Goal: Check status

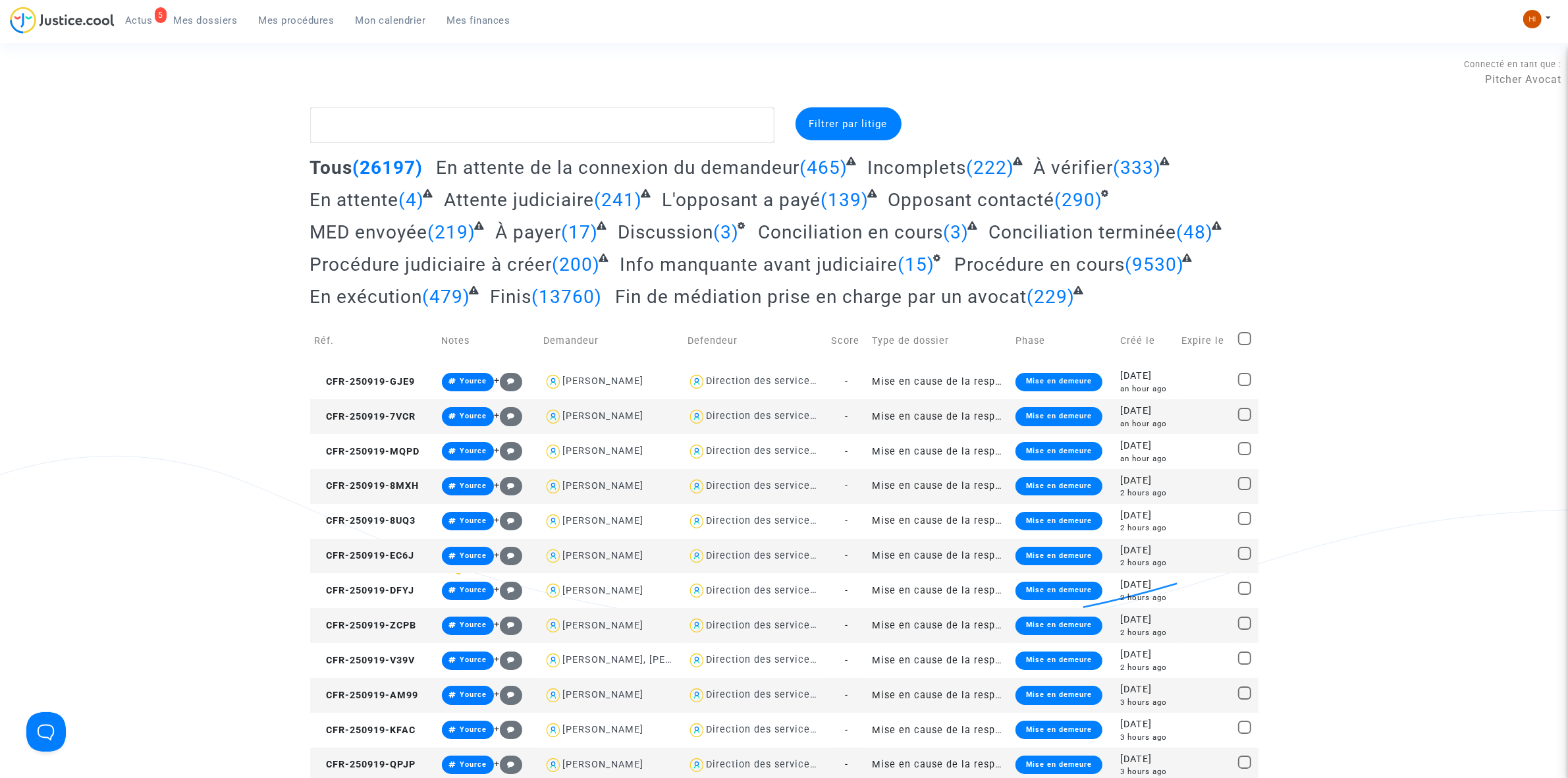
drag, startPoint x: 298, startPoint y: 17, endPoint x: 329, endPoint y: 98, distance: 86.7
click at [297, 17] on span "Mes procédures" at bounding box center [296, 20] width 76 height 12
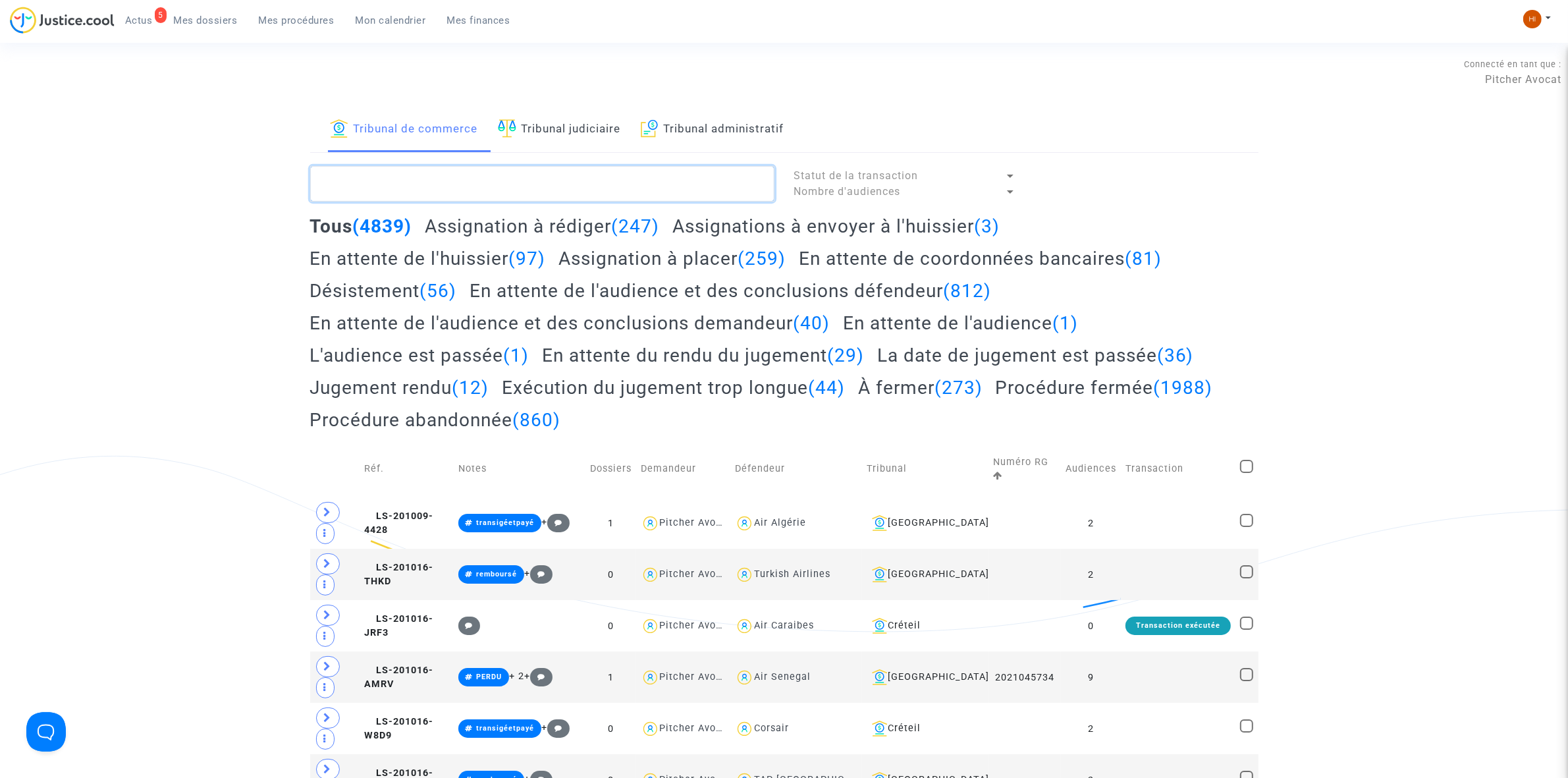
click at [364, 181] on textarea at bounding box center [542, 184] width 464 height 36
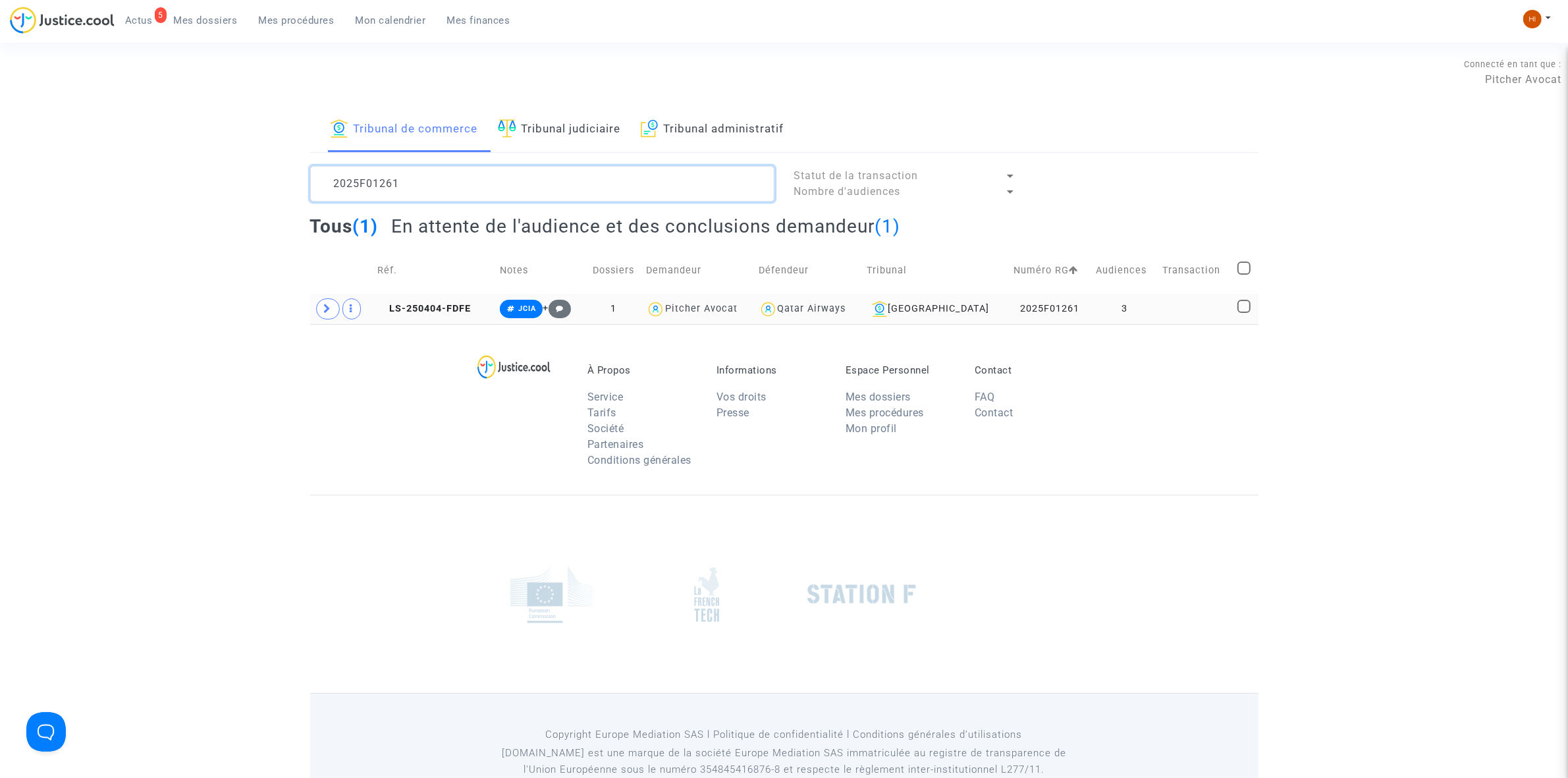
type textarea "2025F01261"
click at [459, 318] on td "LS-250404-FDFE" at bounding box center [434, 309] width 122 height 30
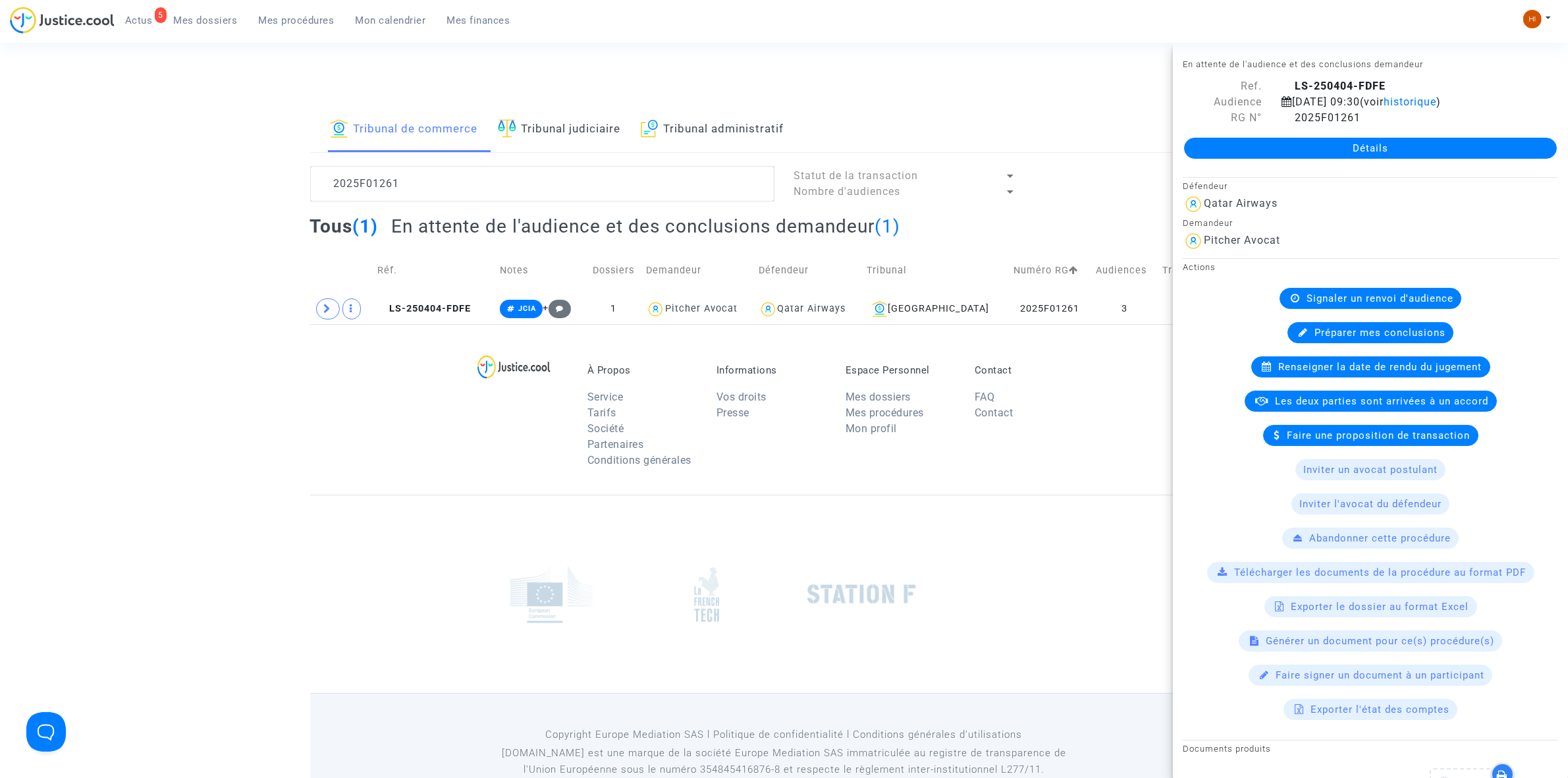
click at [1313, 158] on link "Détails" at bounding box center [1369, 148] width 372 height 21
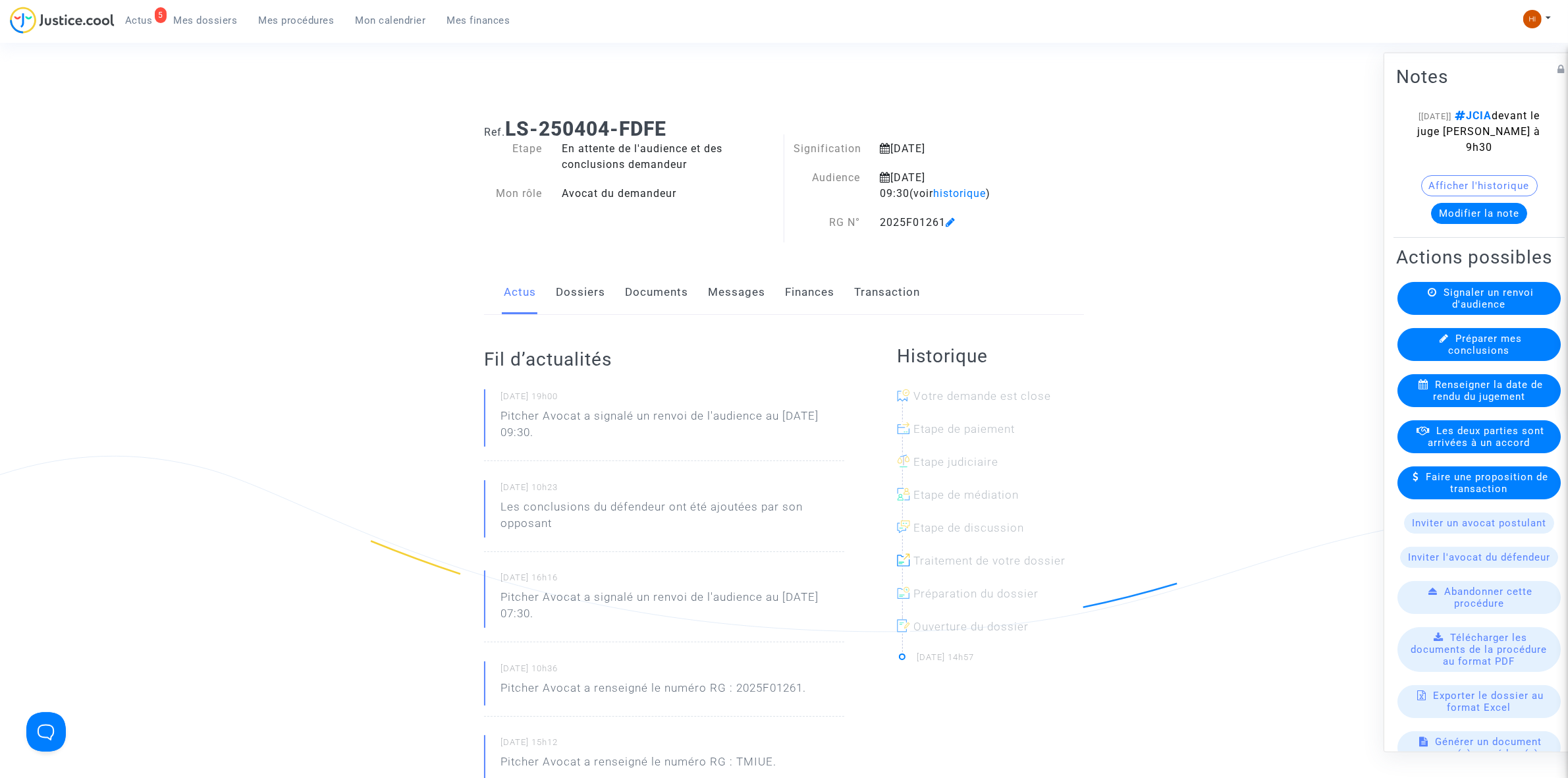
click at [677, 290] on link "Documents" at bounding box center [656, 292] width 63 height 43
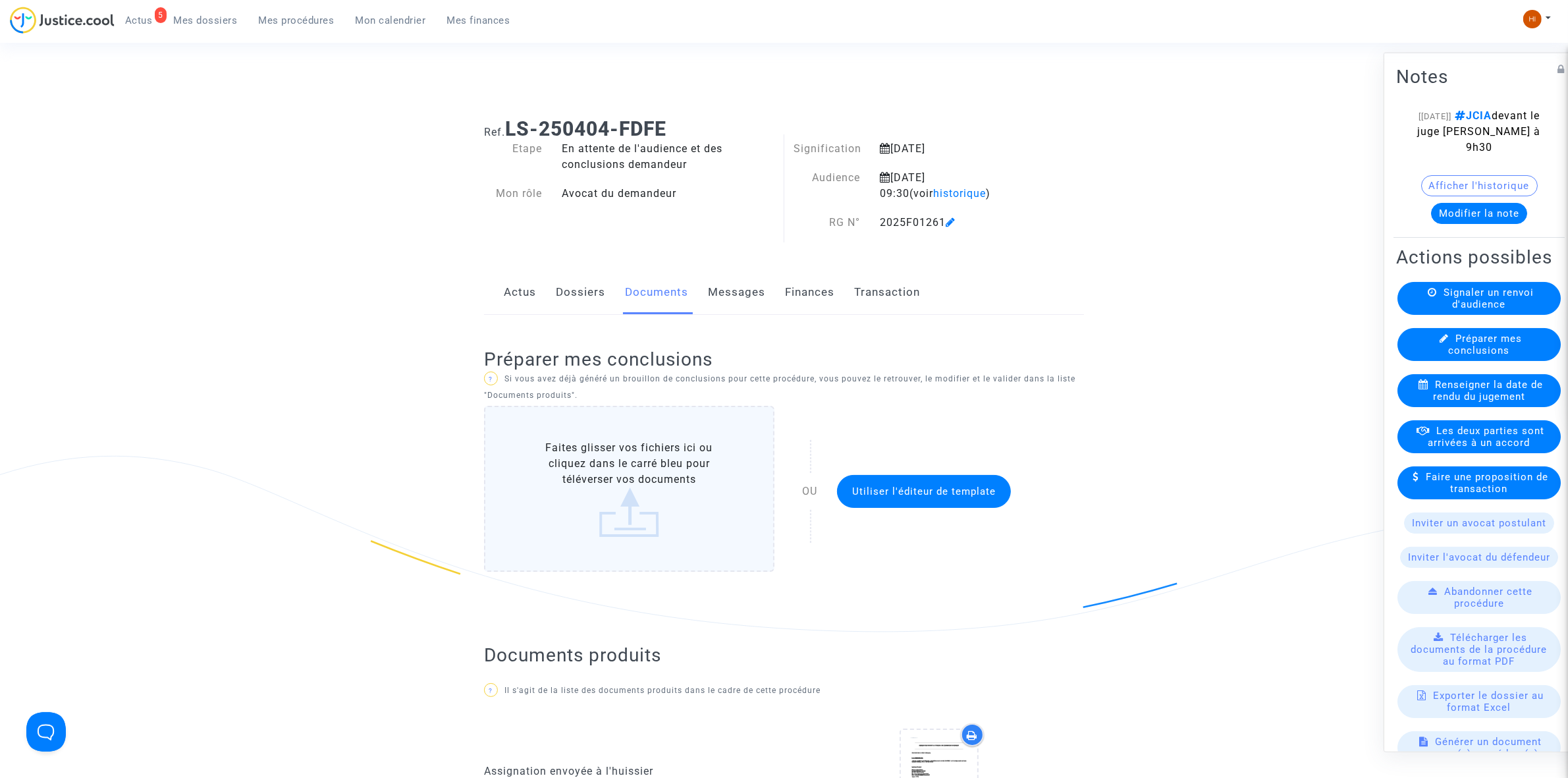
click at [1447, 184] on button "Afficher l'historique" at bounding box center [1479, 185] width 117 height 21
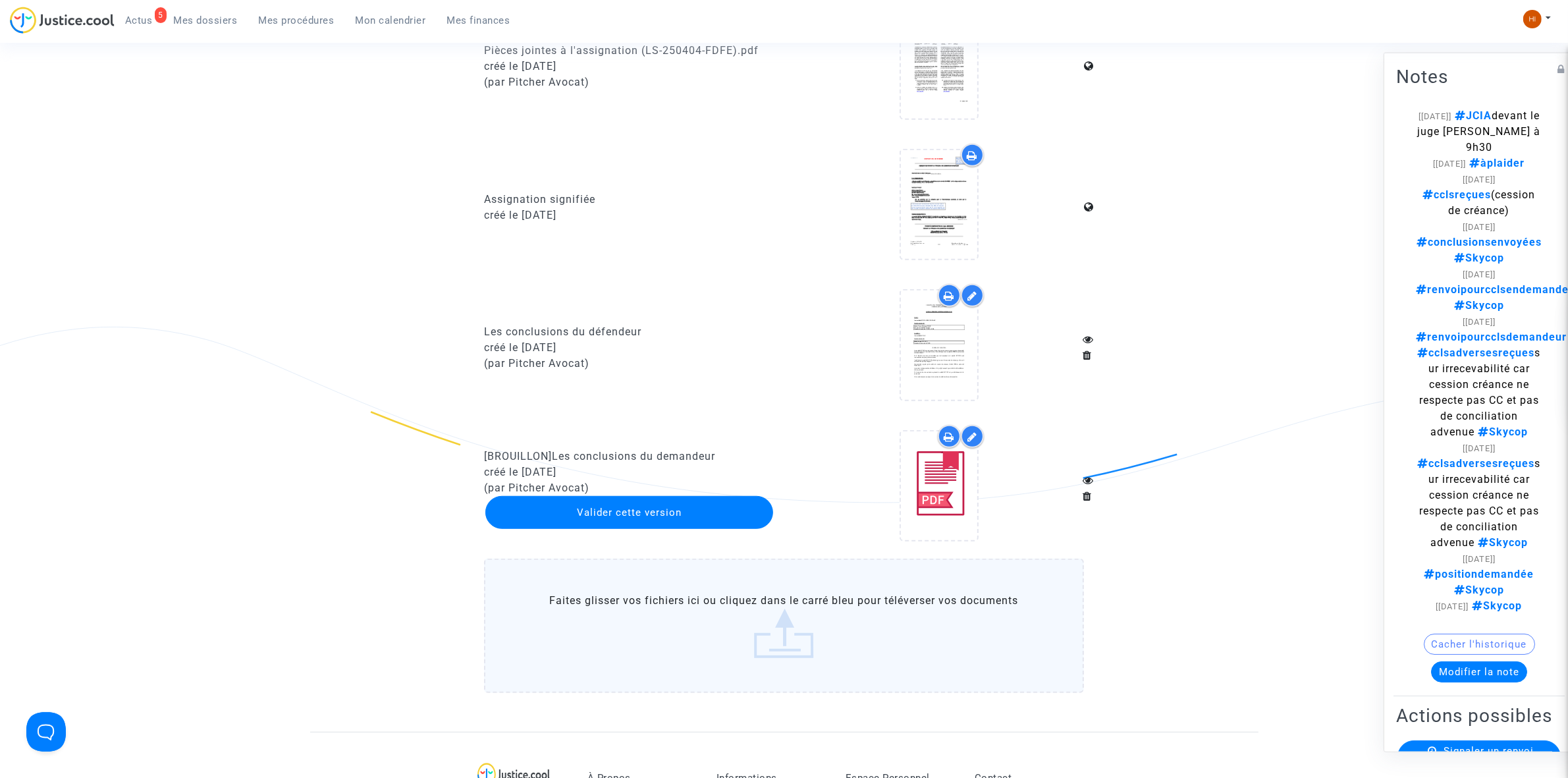
scroll to position [905, 0]
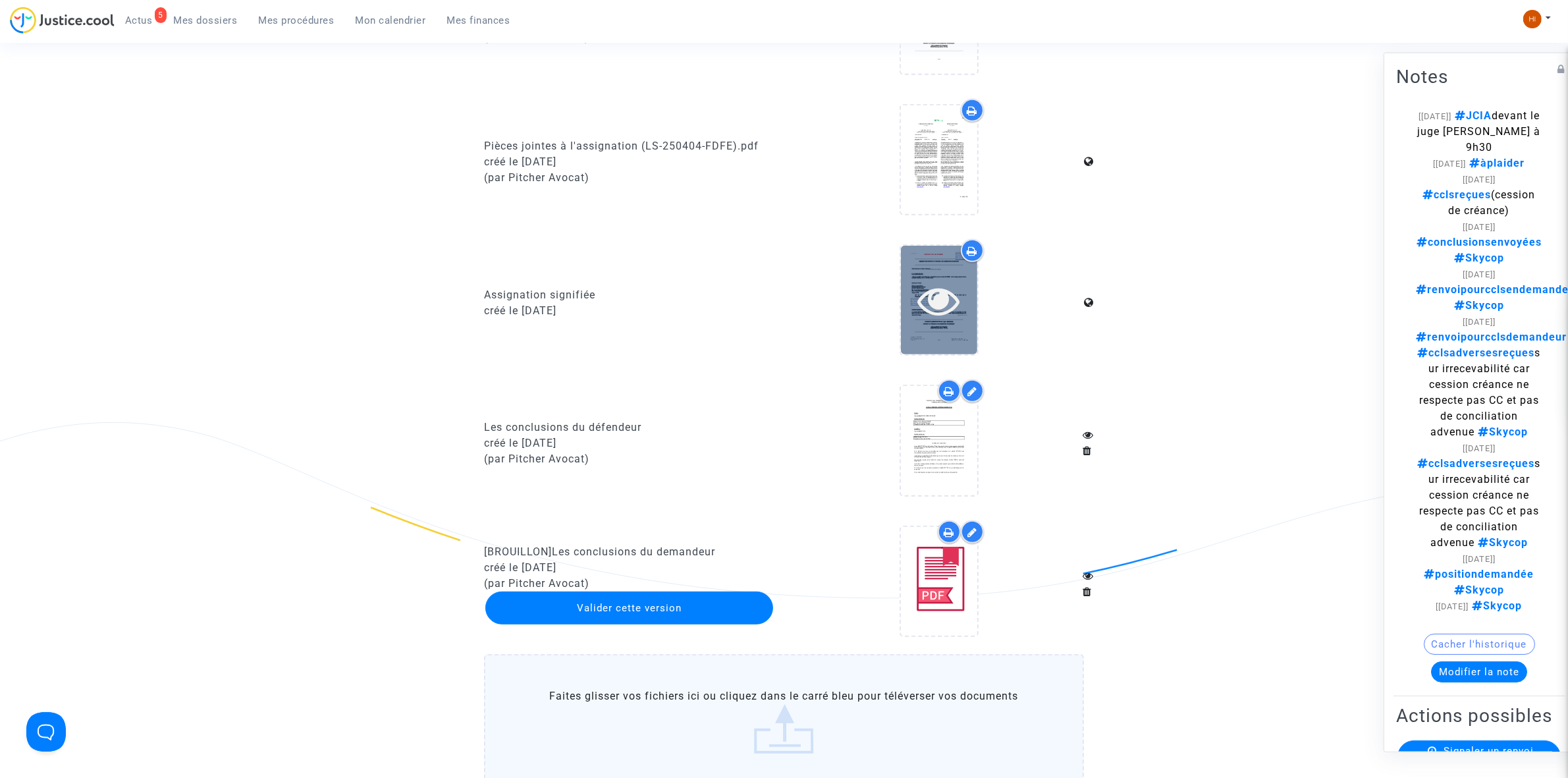
click at [956, 303] on icon at bounding box center [939, 300] width 42 height 42
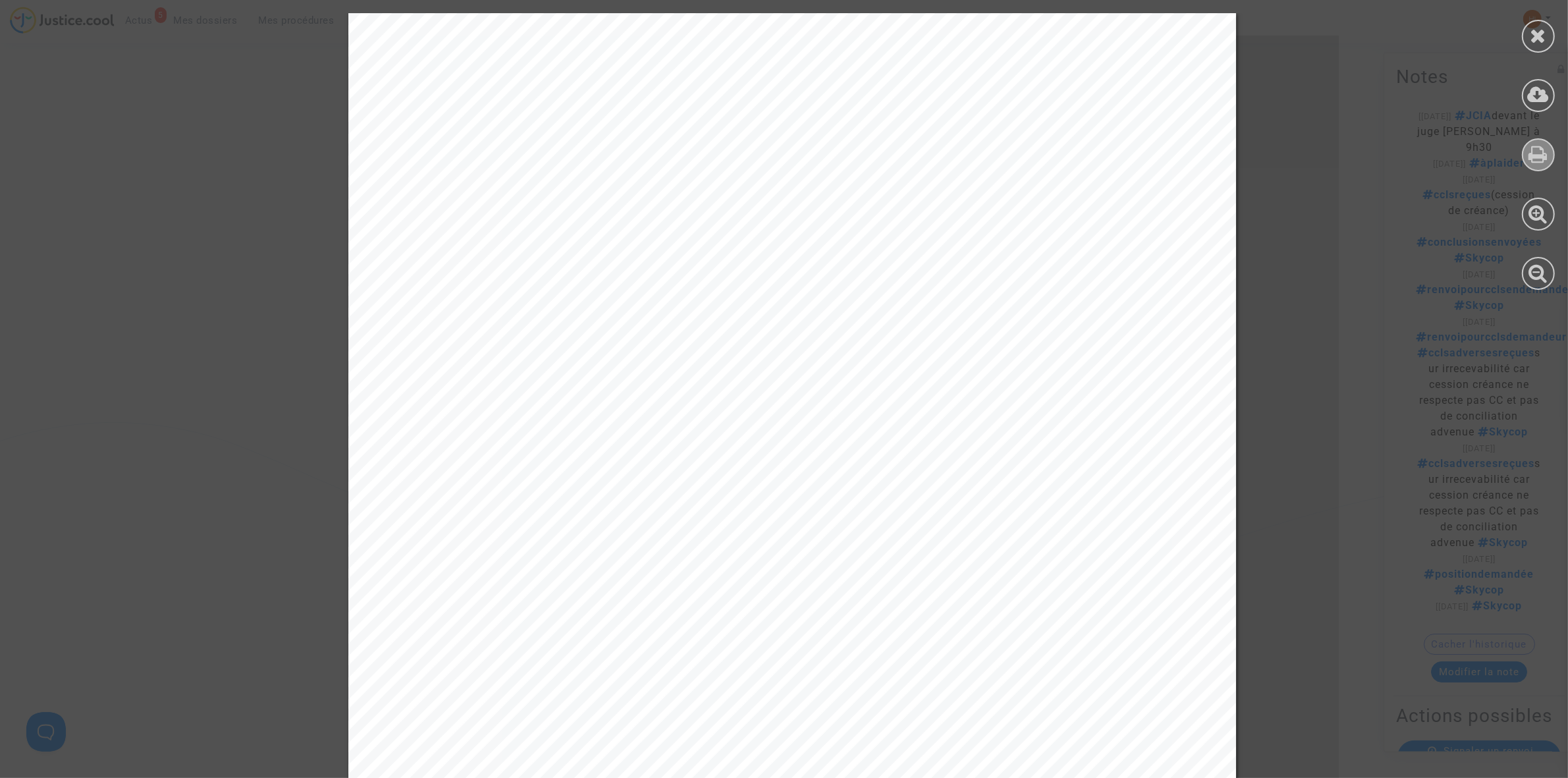
click at [1522, 149] on div at bounding box center [1538, 154] width 33 height 33
click at [1543, 48] on div at bounding box center [1538, 36] width 33 height 33
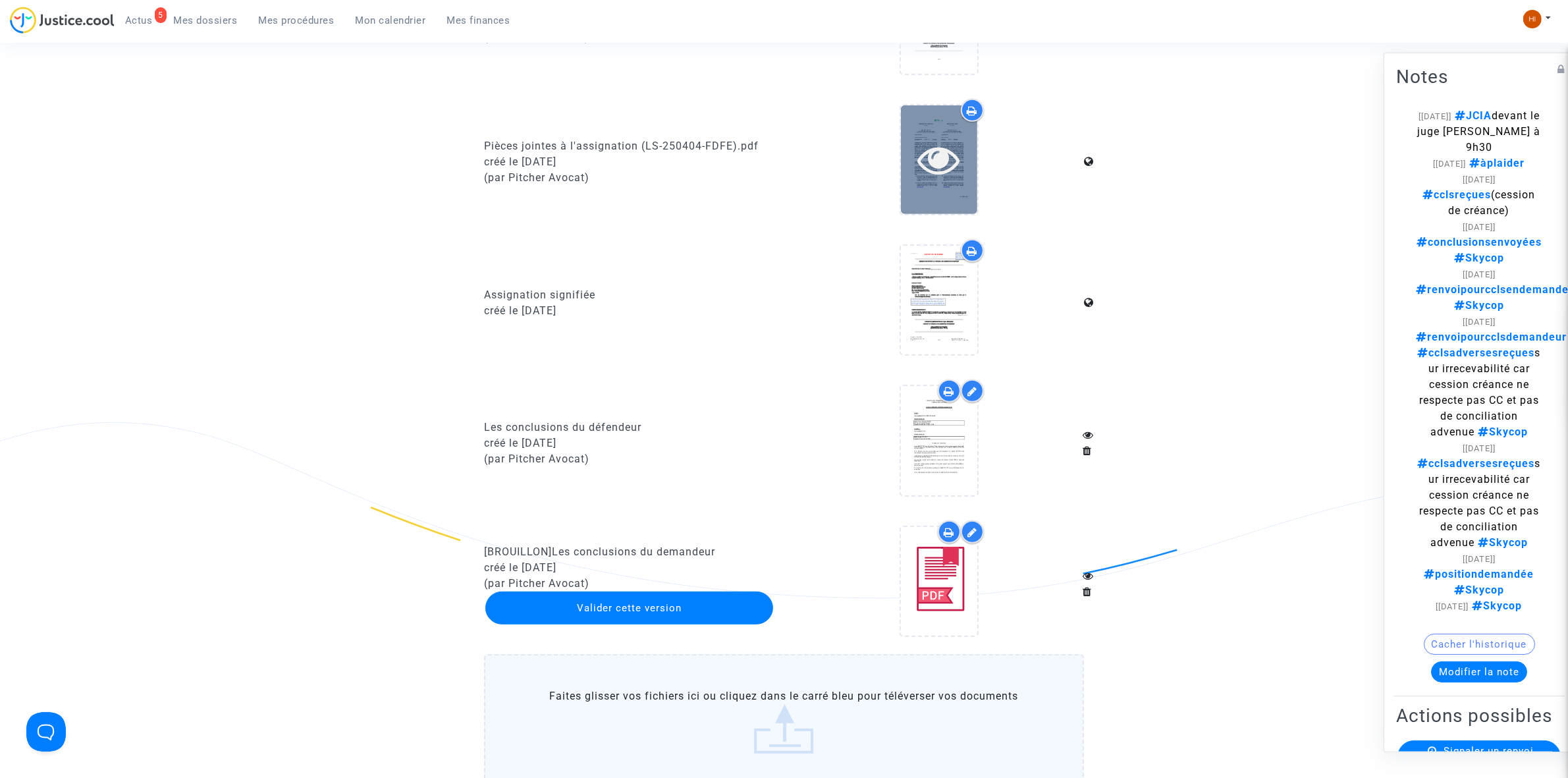
click at [948, 158] on icon at bounding box center [939, 159] width 42 height 42
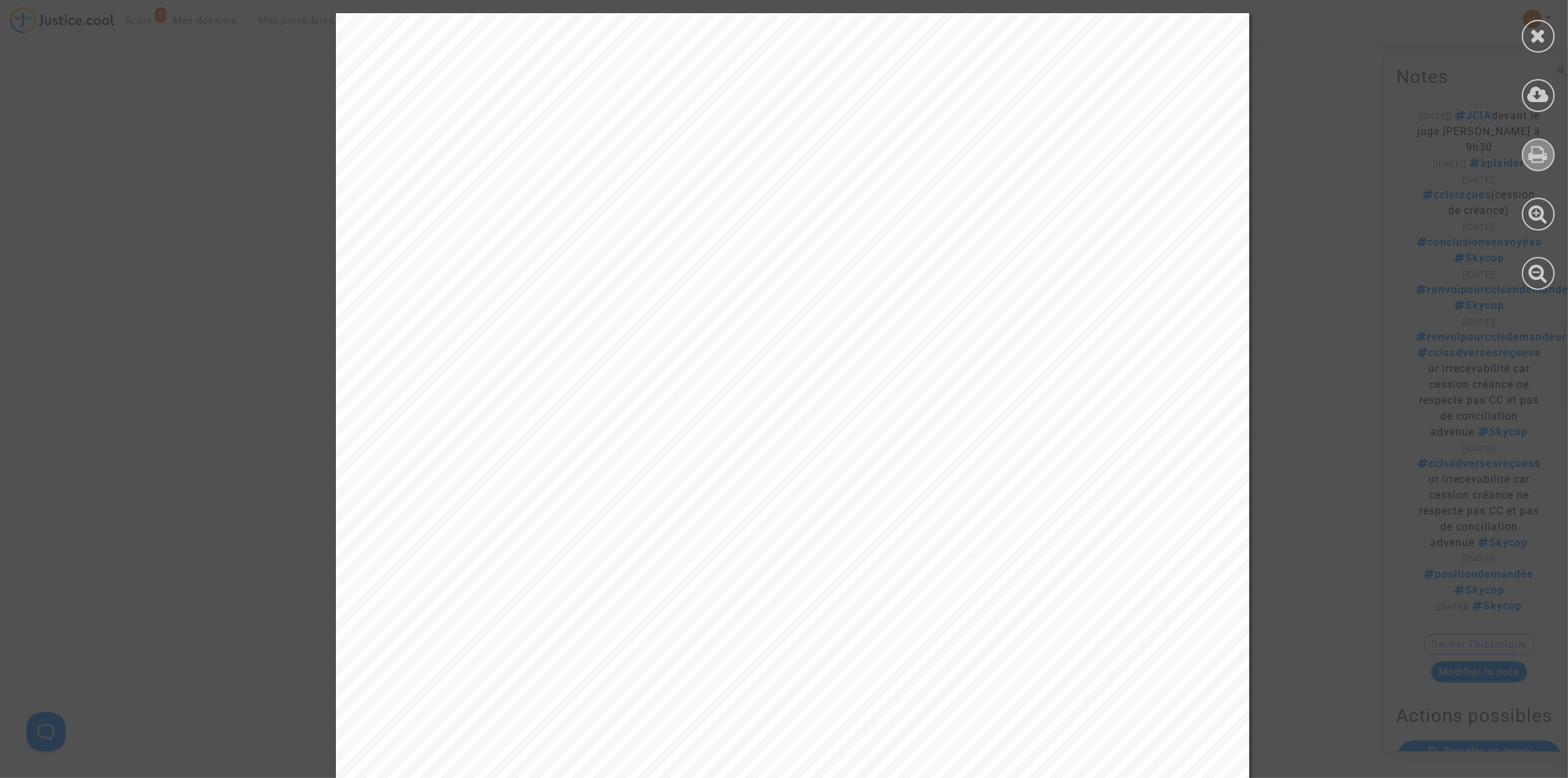
click at [1548, 155] on div at bounding box center [1538, 154] width 33 height 33
click at [1531, 146] on icon at bounding box center [1538, 154] width 19 height 20
click at [1535, 35] on icon at bounding box center [1538, 36] width 17 height 20
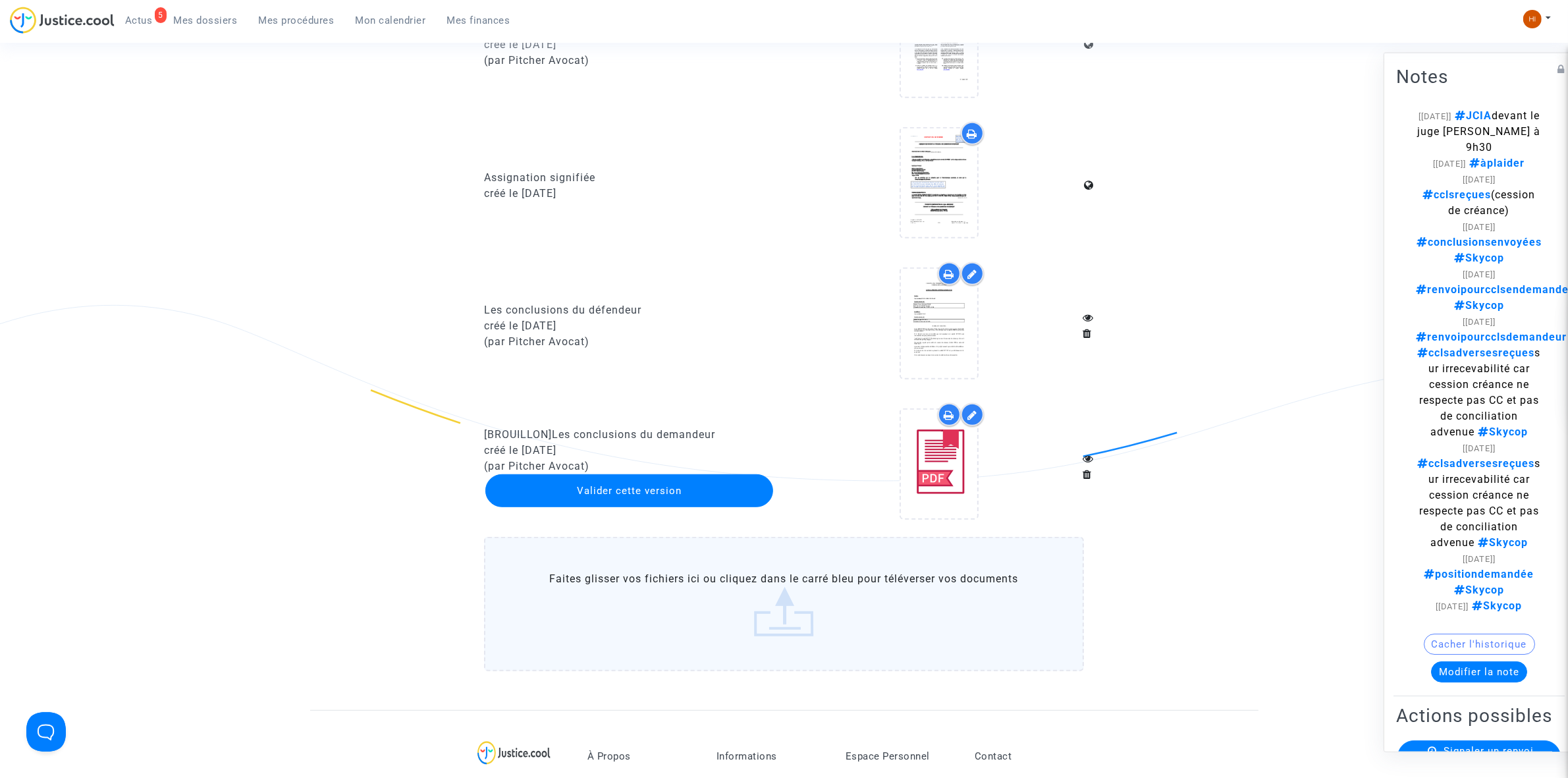
scroll to position [1070, 0]
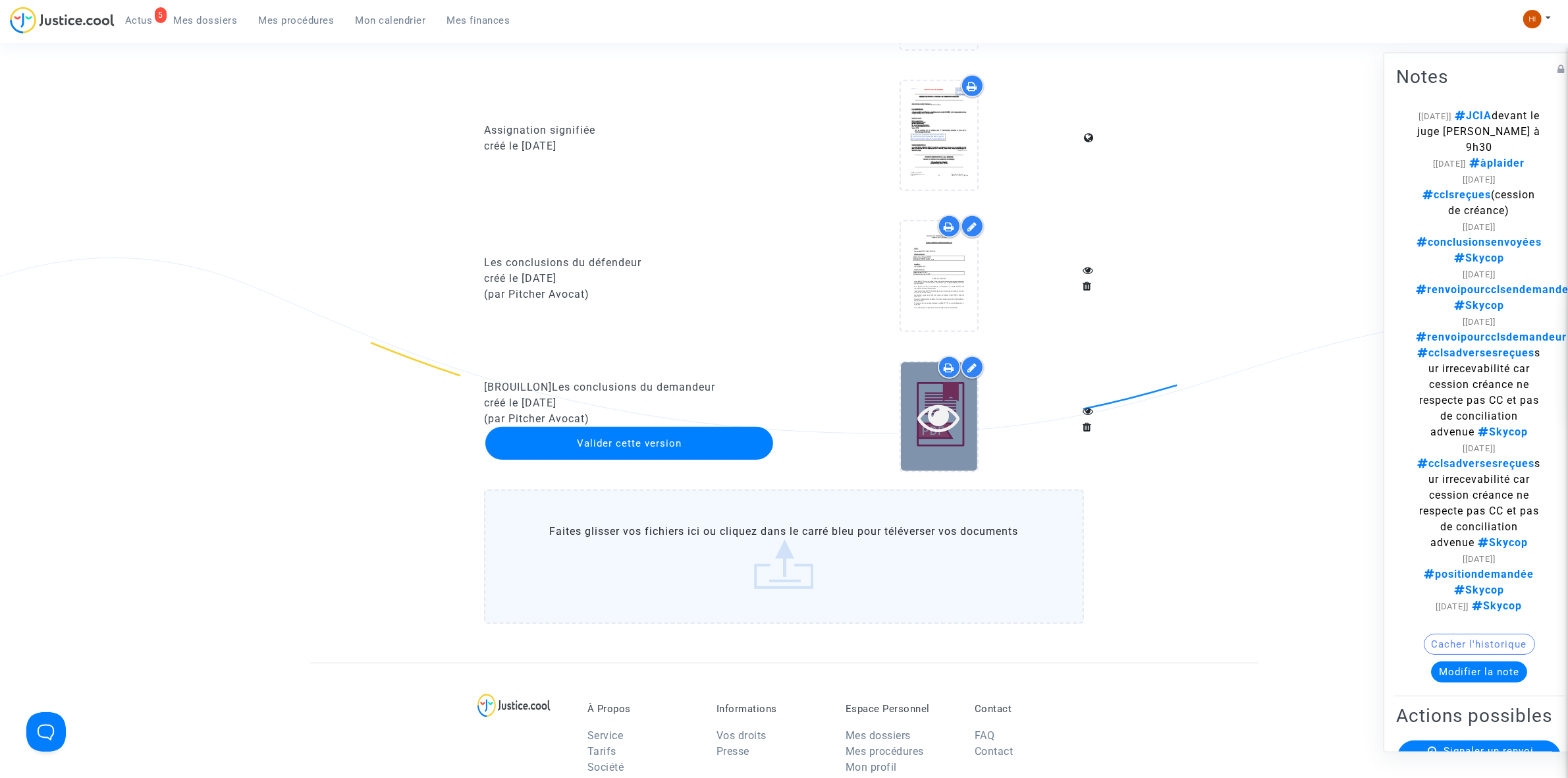
click at [923, 409] on icon at bounding box center [939, 417] width 42 height 42
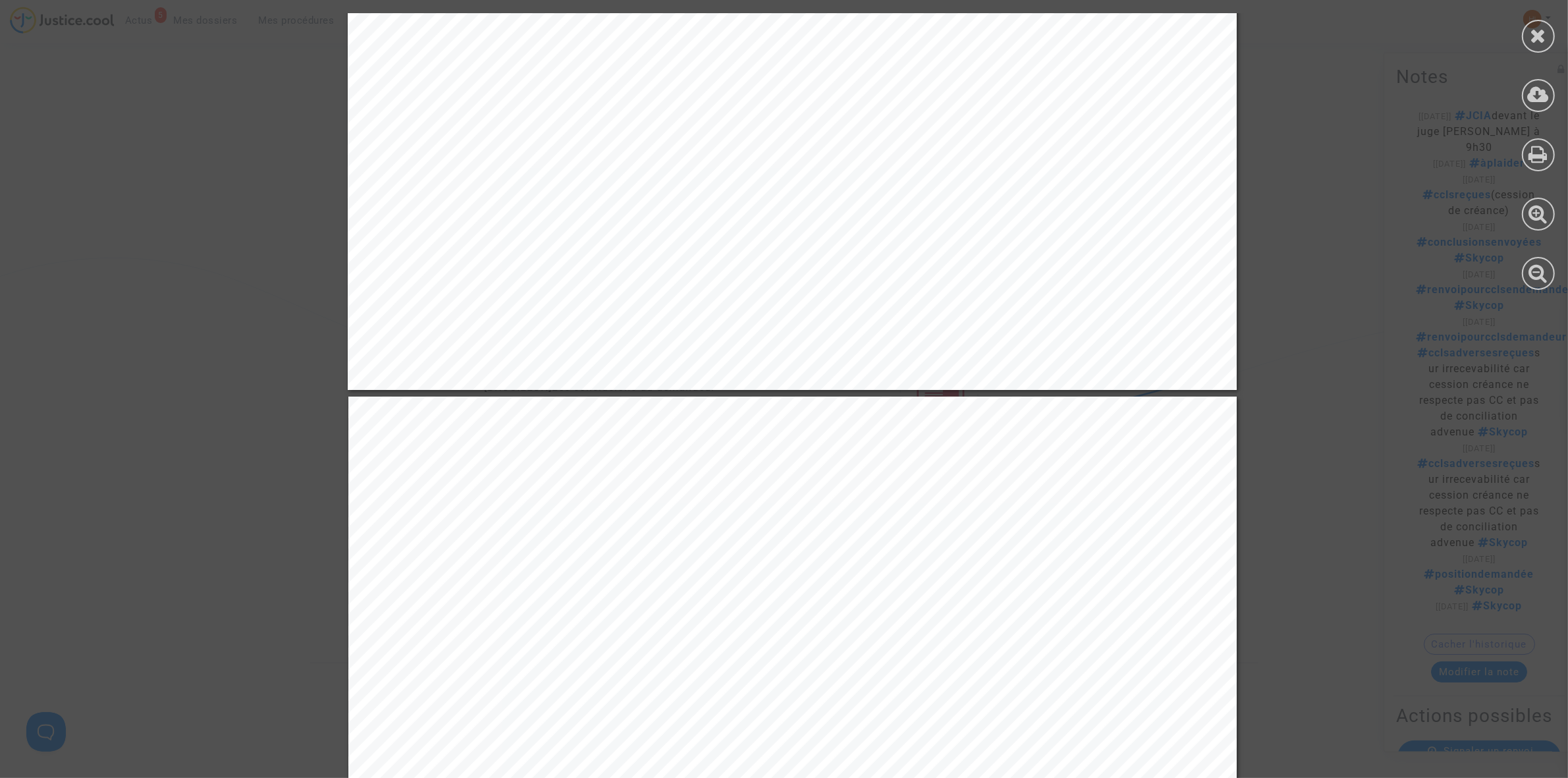
scroll to position [11276, 0]
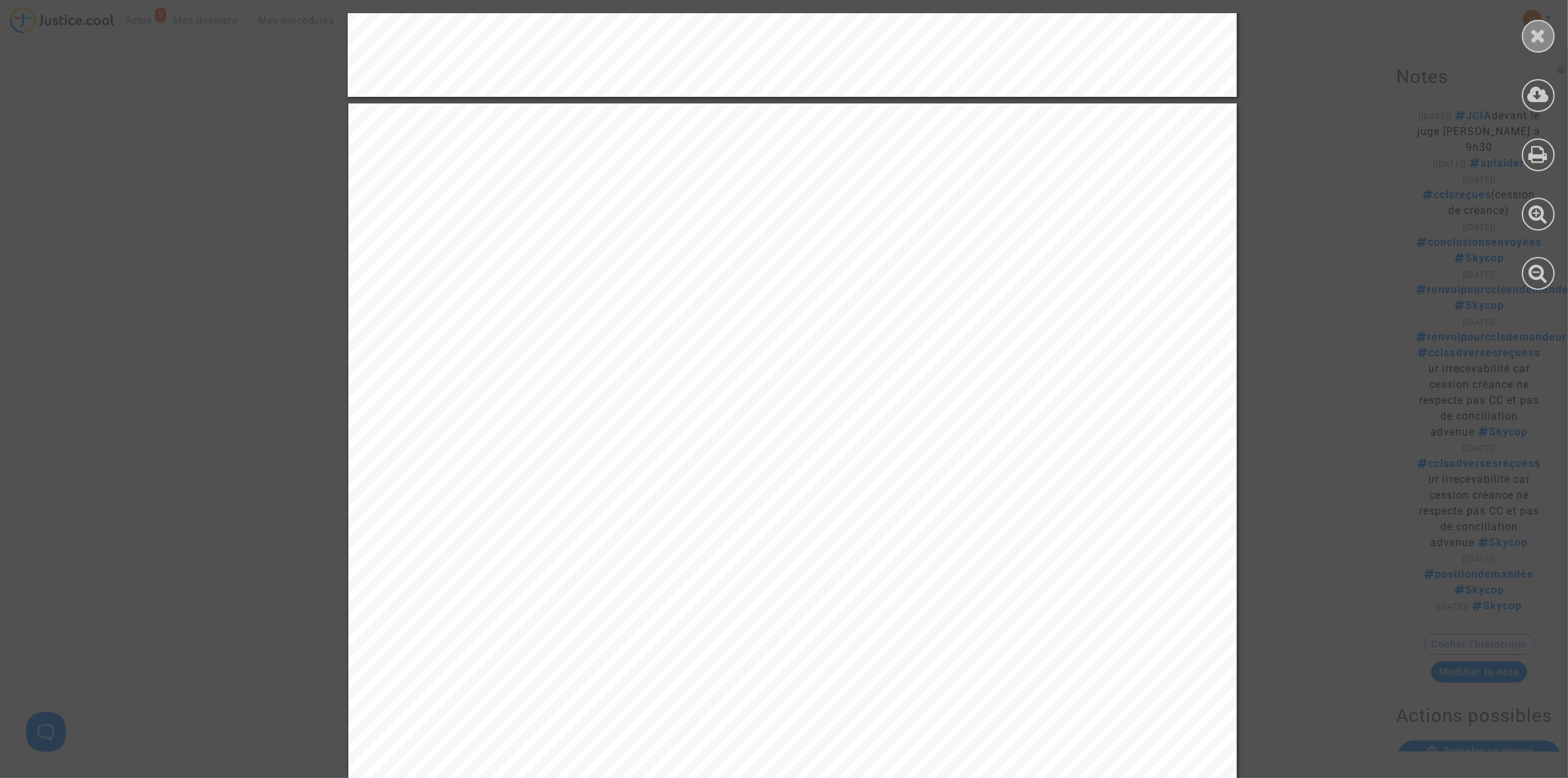
click at [1545, 37] on icon at bounding box center [1538, 36] width 17 height 20
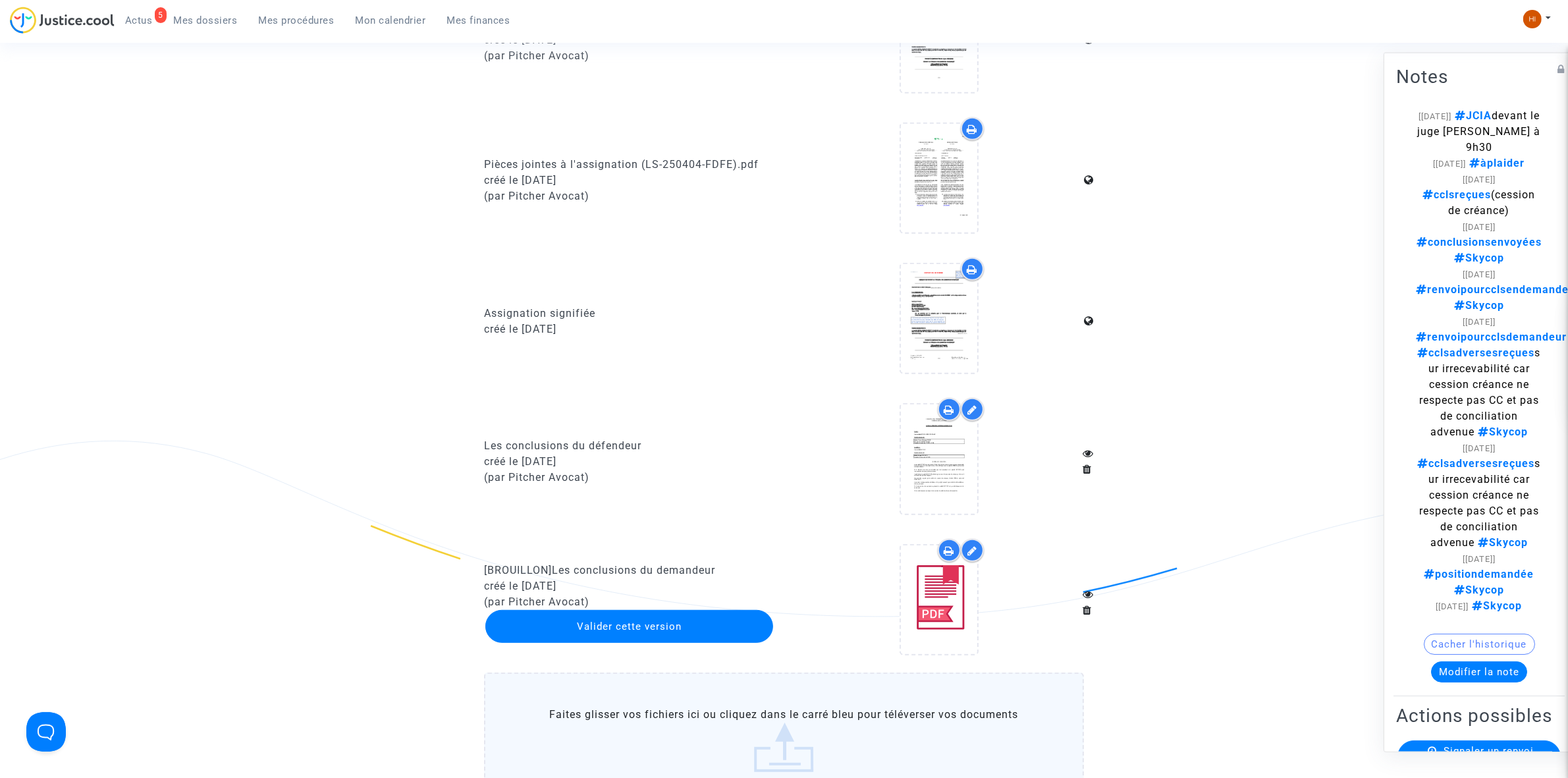
scroll to position [905, 0]
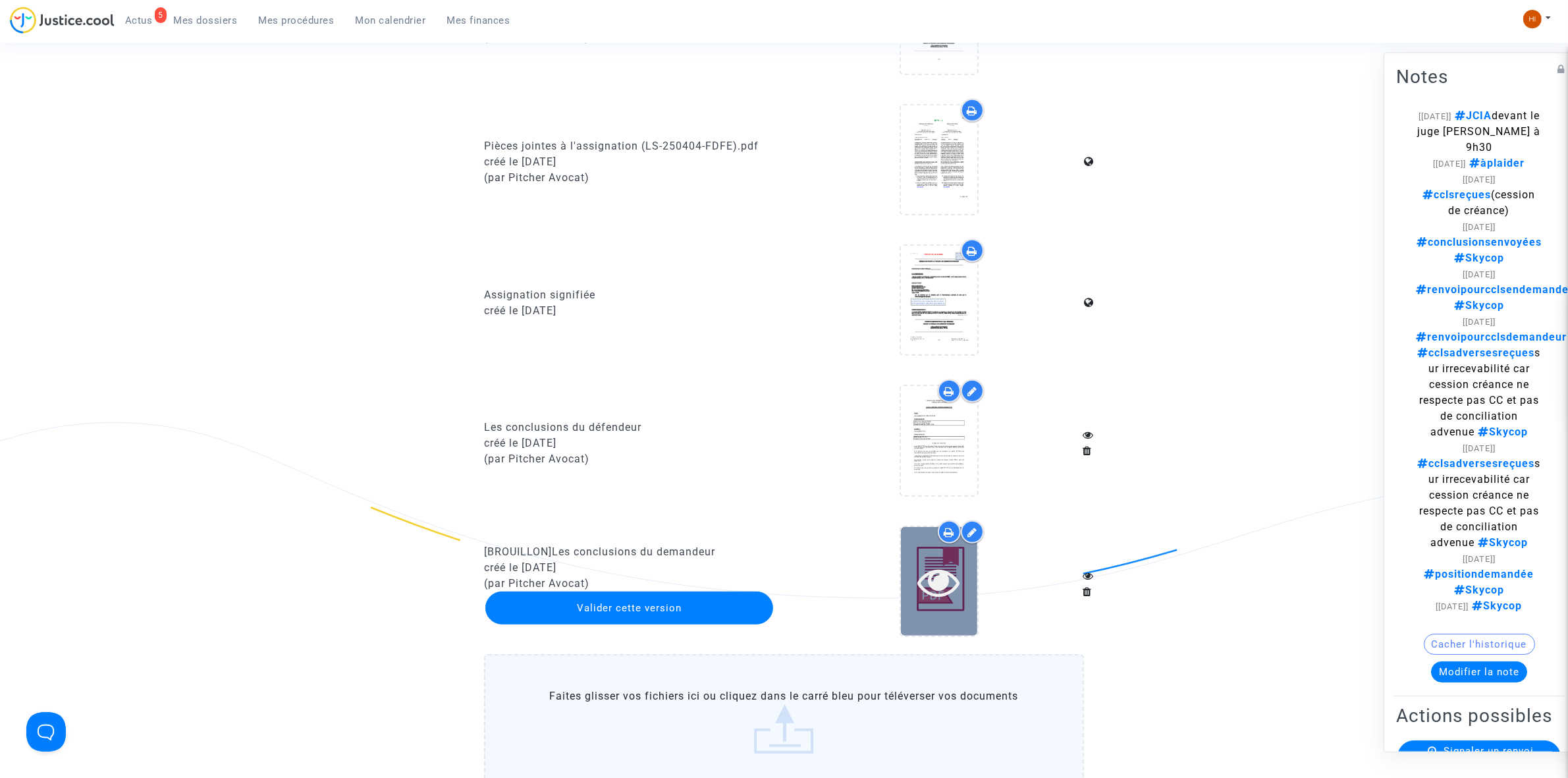
click at [932, 565] on icon at bounding box center [939, 582] width 42 height 42
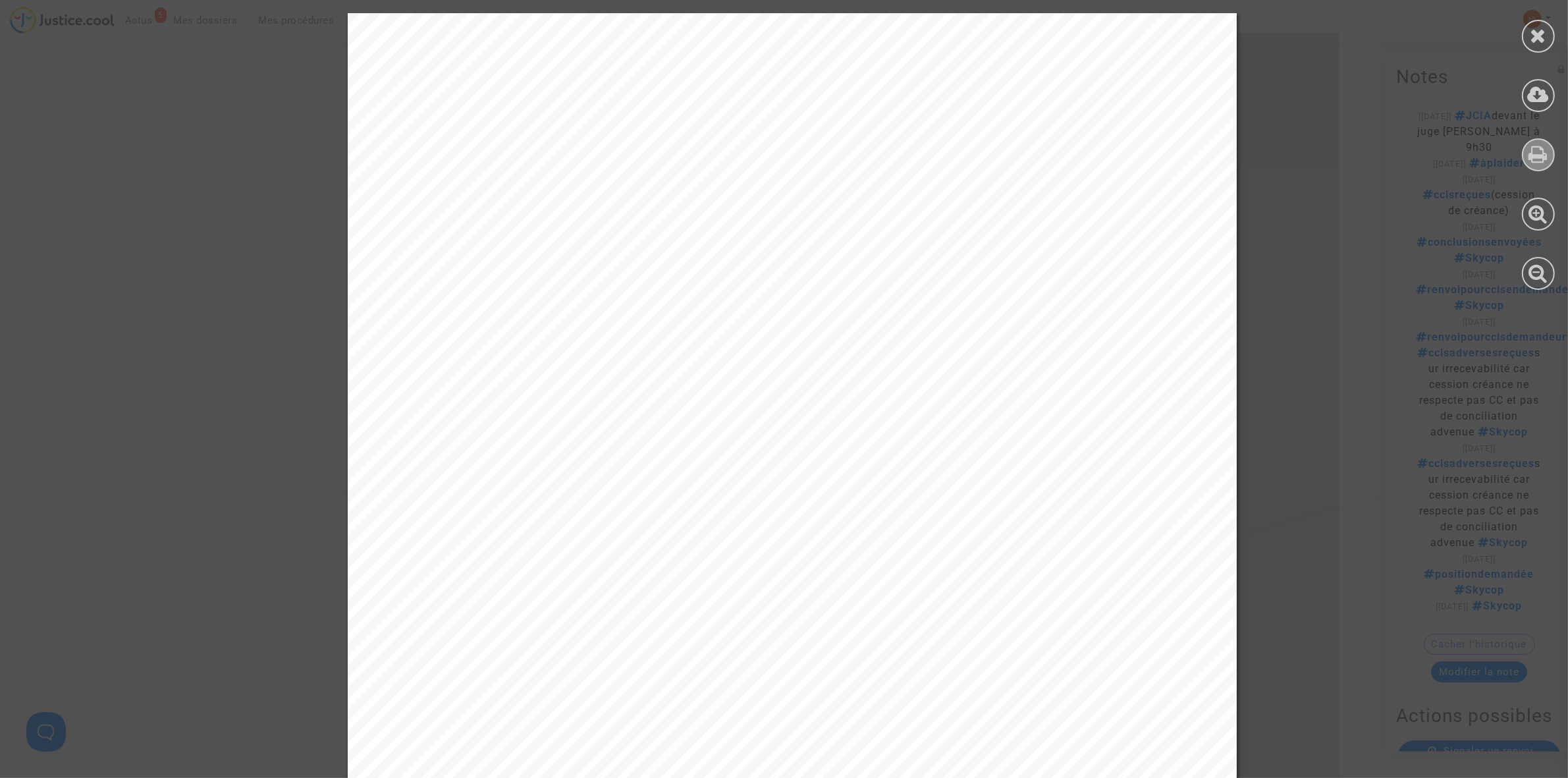
click at [1535, 158] on icon at bounding box center [1538, 154] width 19 height 20
